Goal: Check status

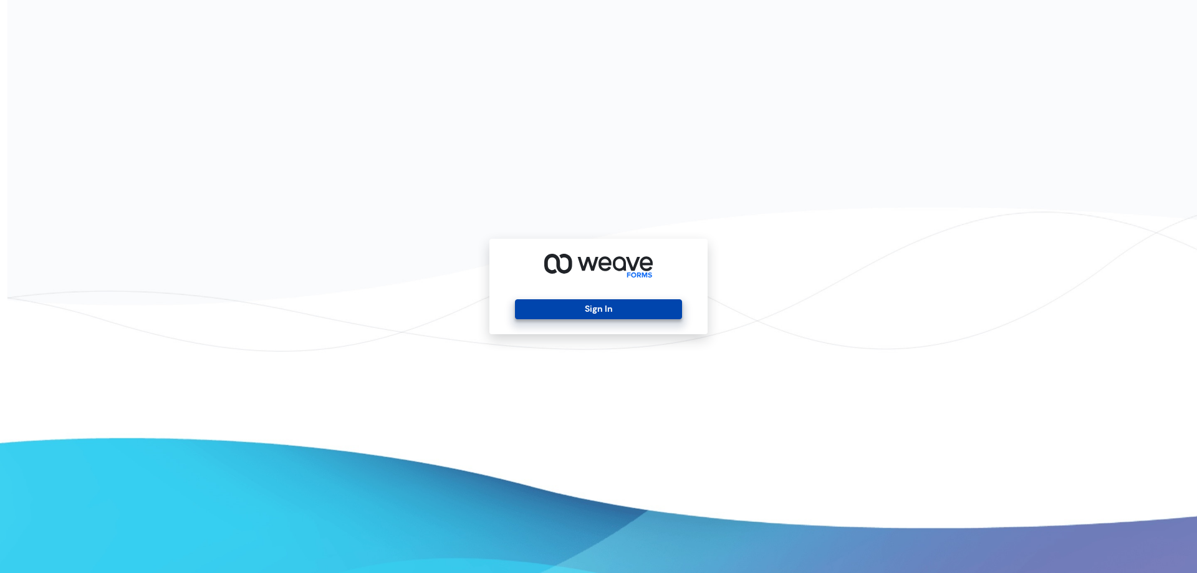
click at [615, 307] on button "Sign In" at bounding box center [598, 309] width 166 height 20
